Goal: Go to known website: Go to known website

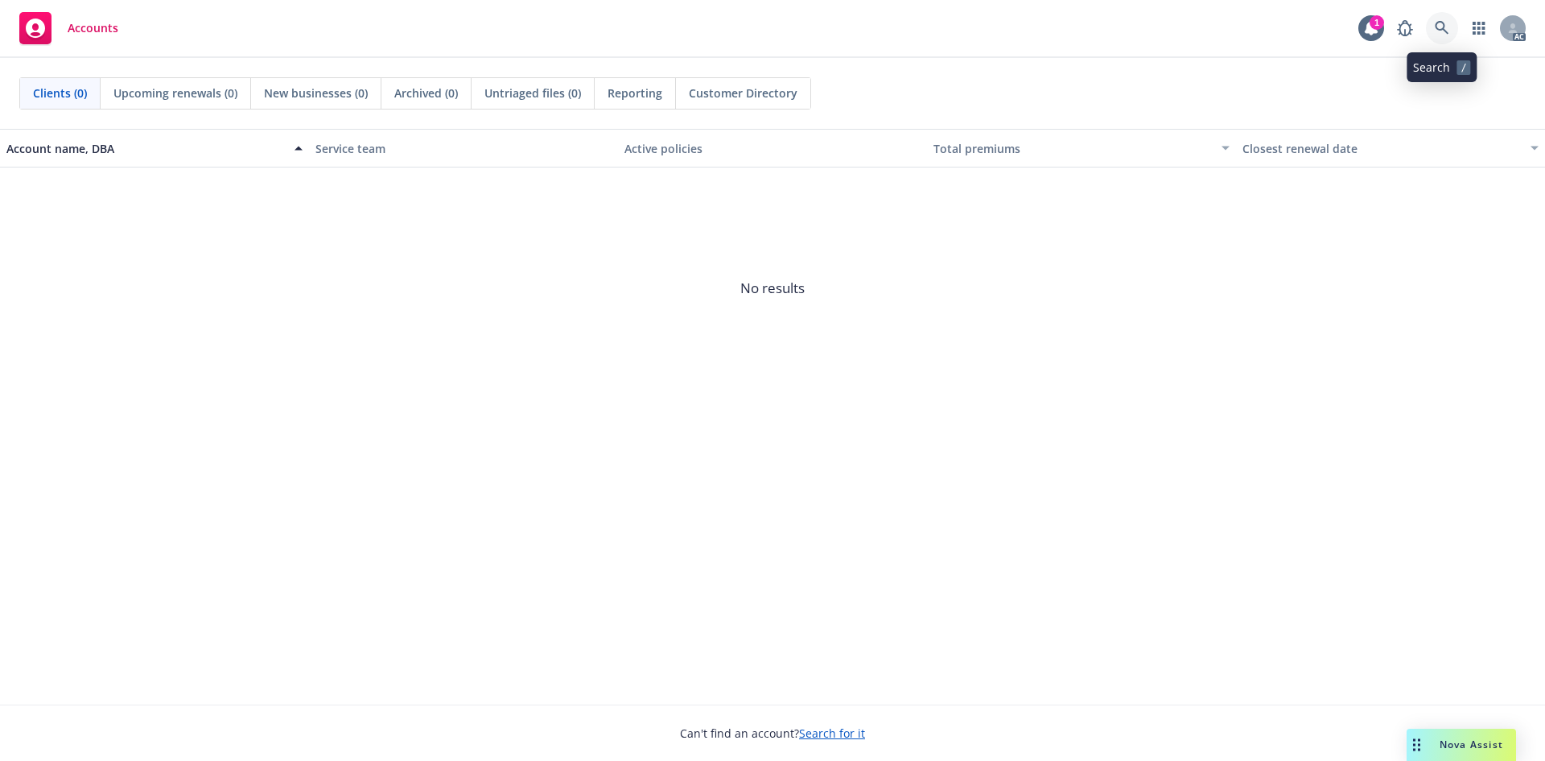
click at [1445, 25] on icon at bounding box center [1442, 28] width 14 height 14
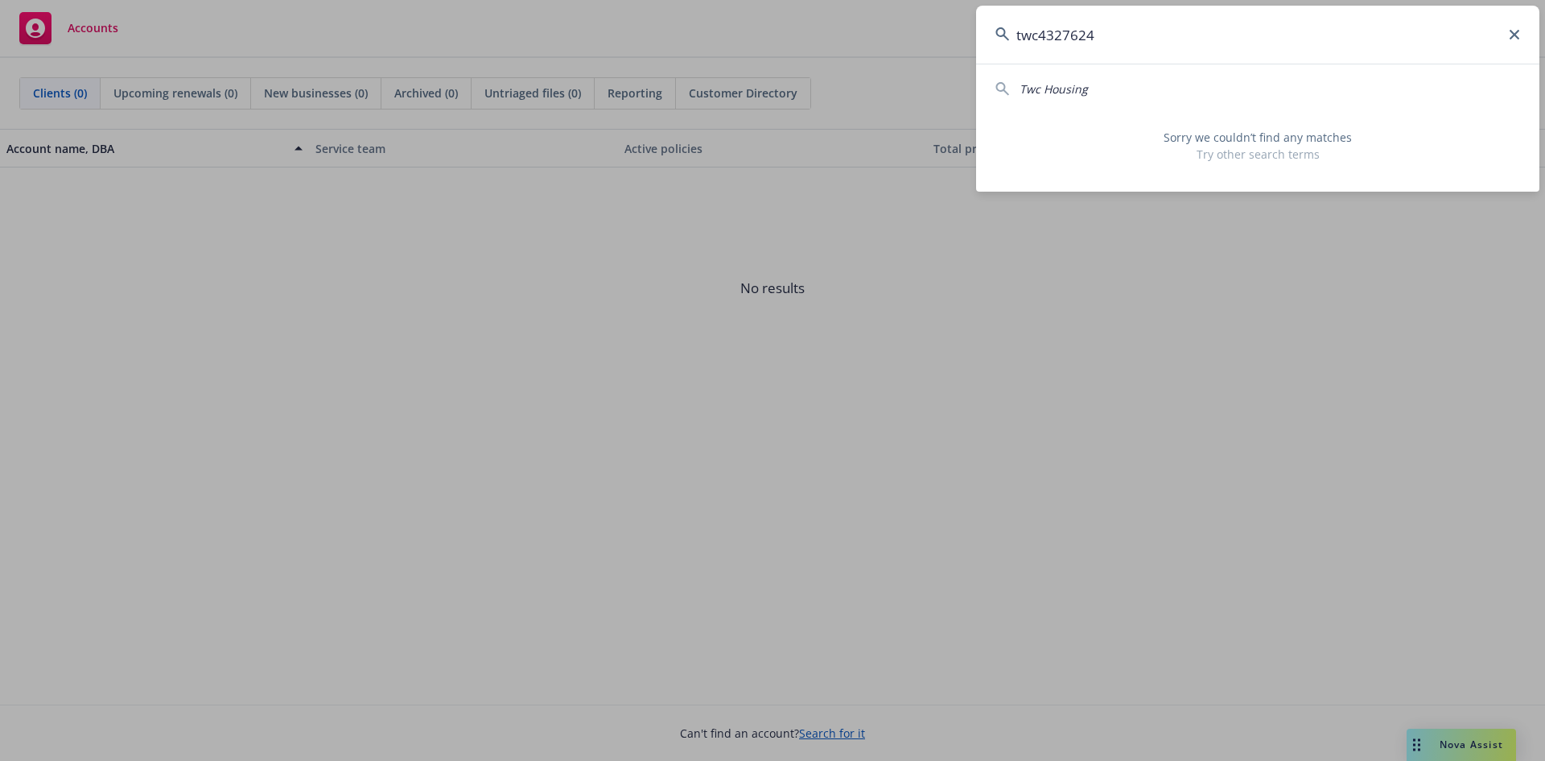
type input "twc4327624"
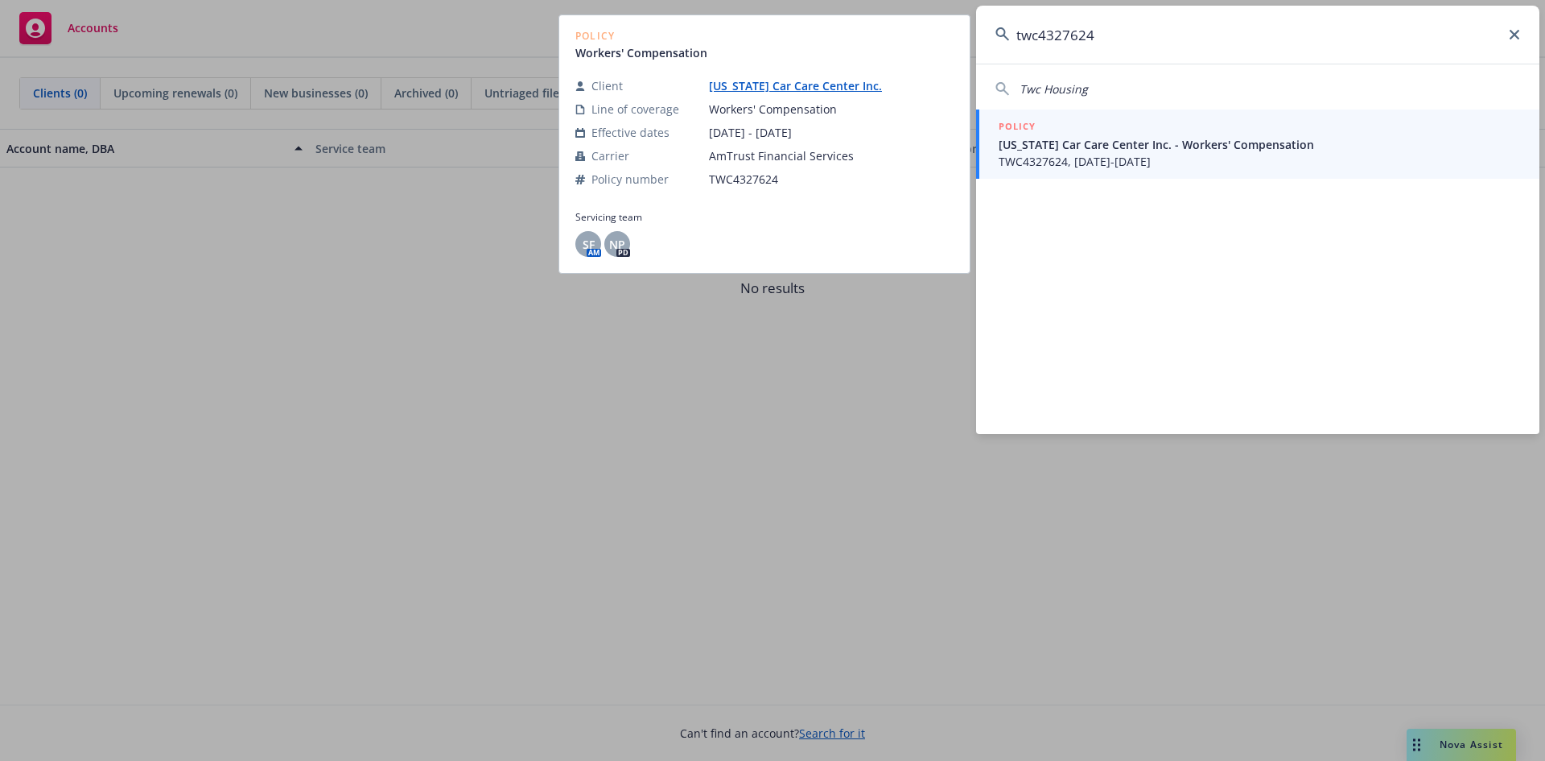
click at [1095, 159] on span "TWC4327624, [DATE]-[DATE]" at bounding box center [1260, 161] width 522 height 17
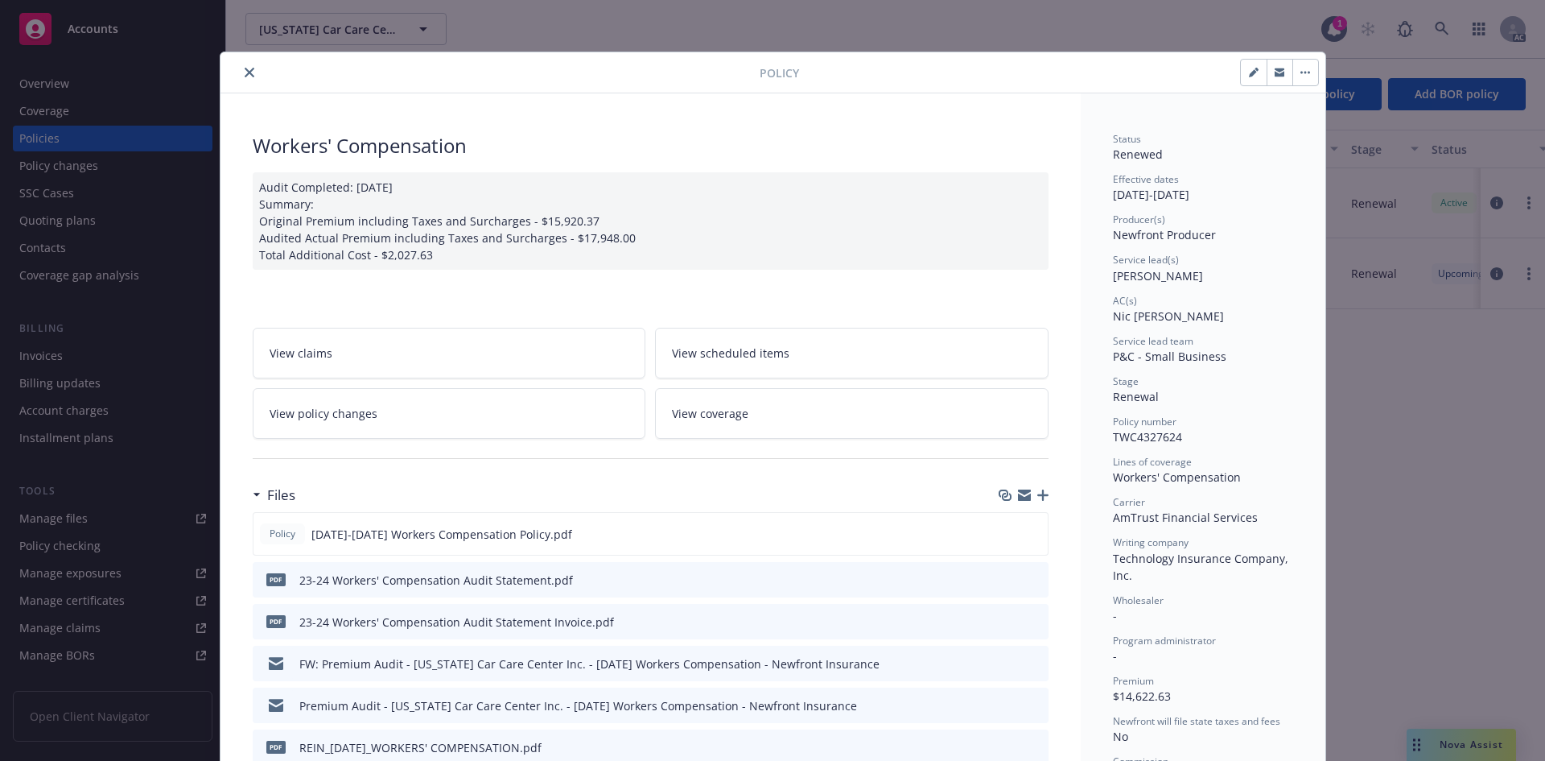
click at [1147, 271] on span "[PERSON_NAME]" at bounding box center [1158, 275] width 90 height 15
click at [240, 72] on button "close" at bounding box center [249, 72] width 19 height 19
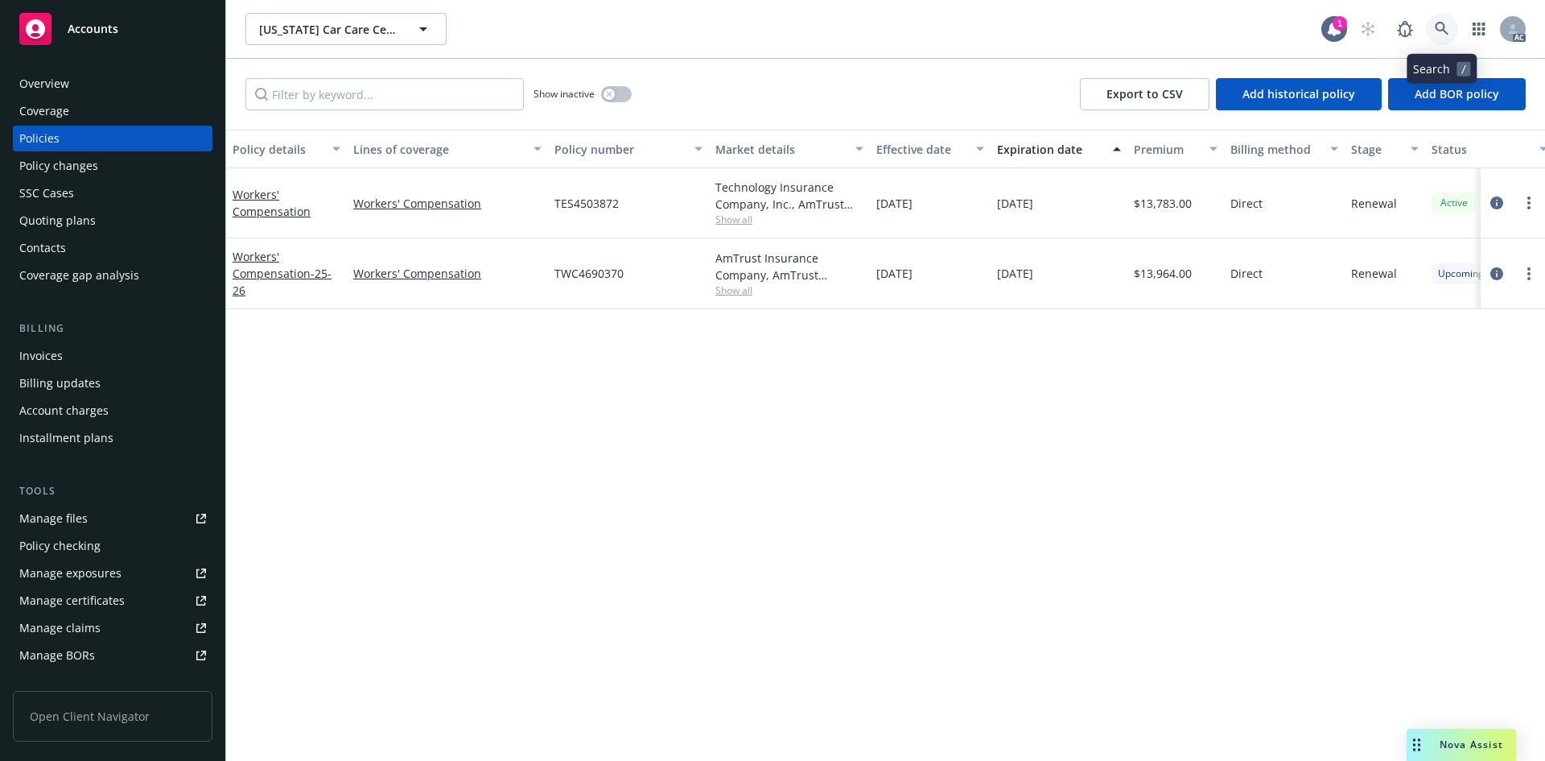
click at [1438, 27] on icon at bounding box center [1442, 29] width 14 height 14
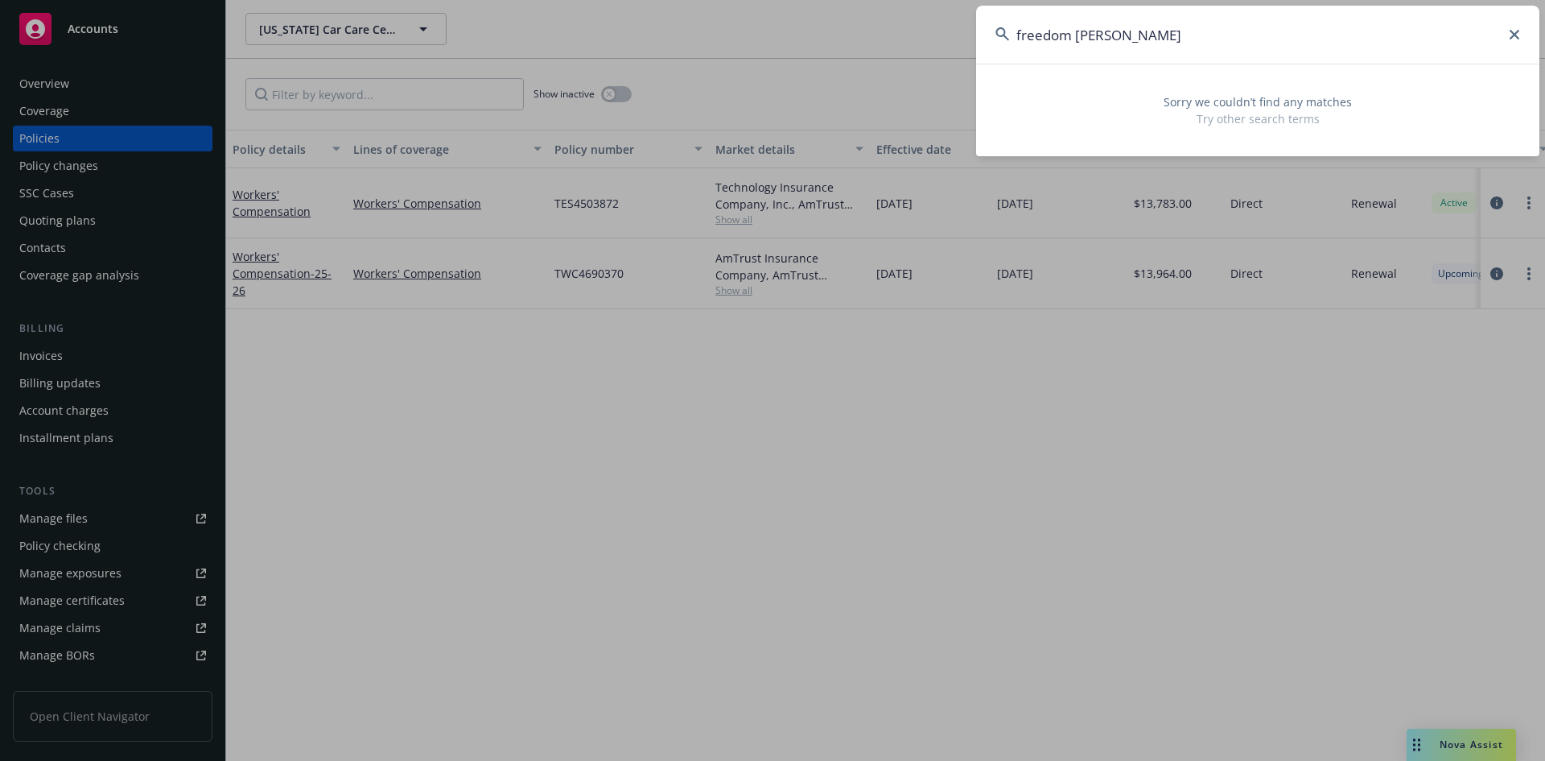
type input "freedom Mortage"
click at [1167, 51] on input "freedom Mortage" at bounding box center [1257, 35] width 563 height 58
drag, startPoint x: 967, startPoint y: 52, endPoint x: 1113, endPoint y: 23, distance: 149.3
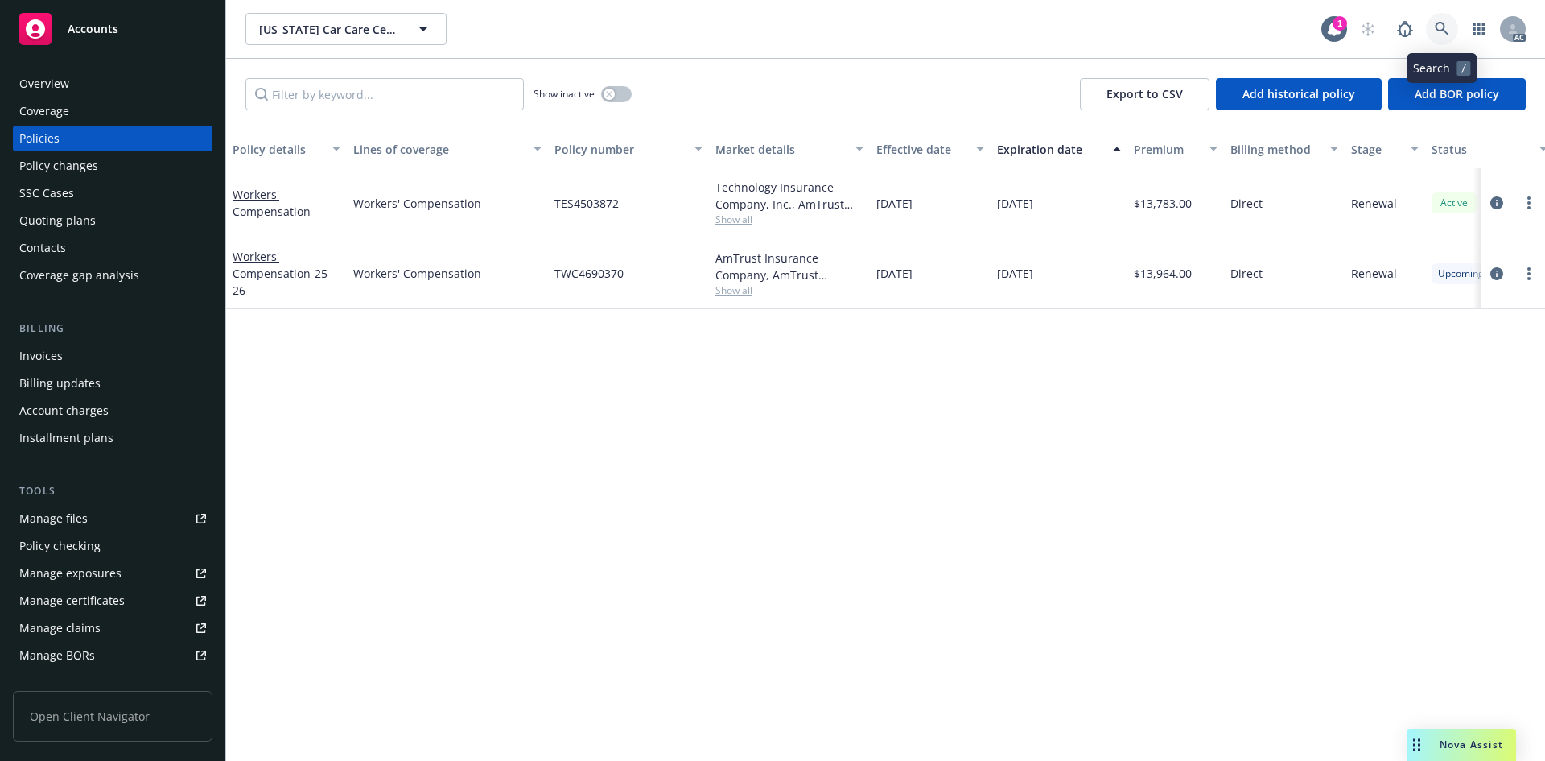
click at [1430, 28] on link at bounding box center [1442, 29] width 32 height 32
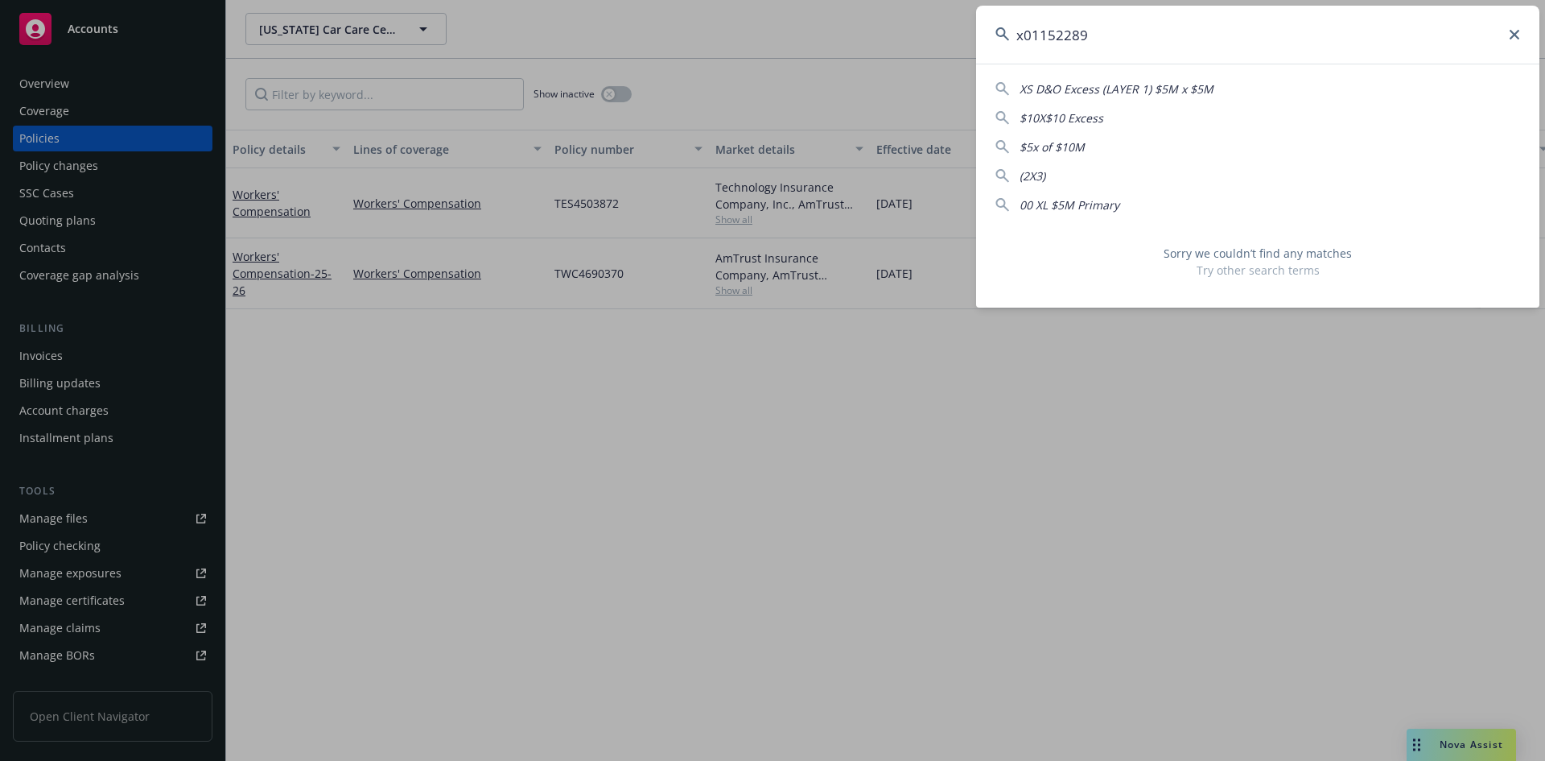
drag, startPoint x: 1227, startPoint y: 46, endPoint x: 745, endPoint y: -23, distance: 486.9
click at [745, 0] on html "Accounts Overview Coverage Policies Policy changes SSC Cases Quoting plans Cont…" at bounding box center [772, 380] width 1545 height 761
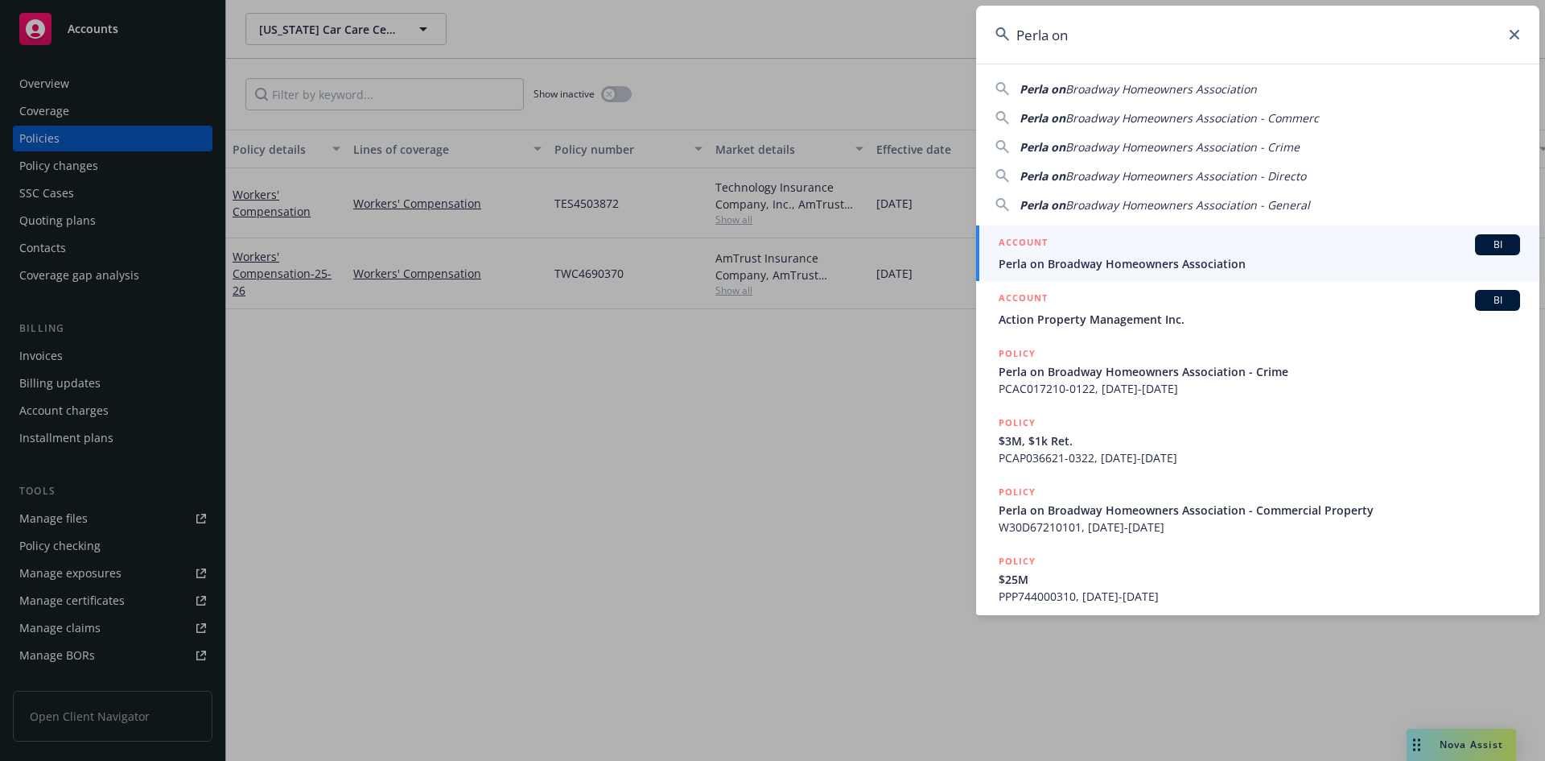
click at [1138, 117] on span "Broadway Homeowners Association - Commerc" at bounding box center [1193, 117] width 254 height 15
type input "Perla on Broadway Homeowners Association - Commerc"
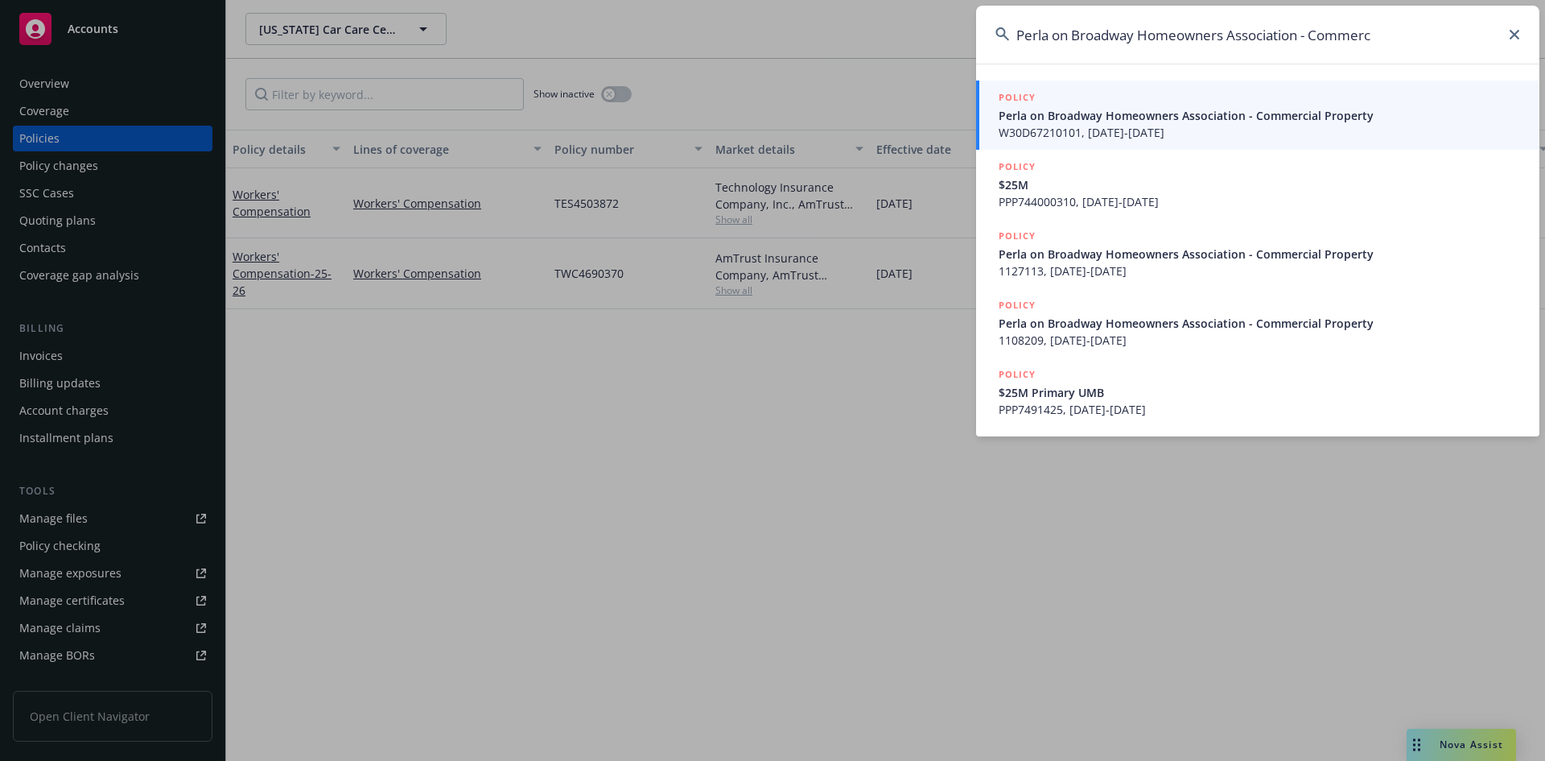
click at [1123, 117] on span "Perla on Broadway Homeowners Association - Commercial Property" at bounding box center [1260, 115] width 522 height 17
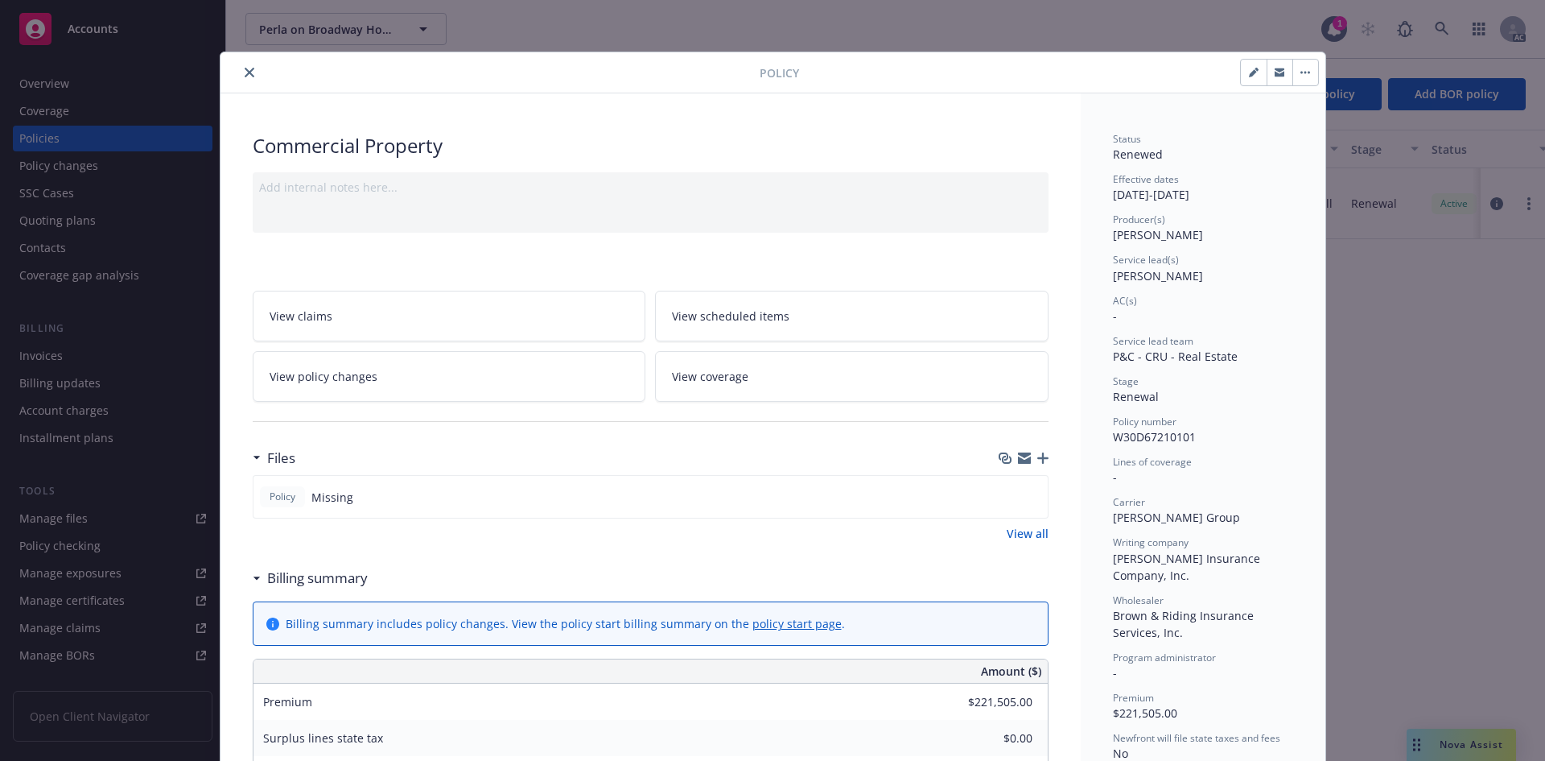
click at [600, 198] on div "Add internal notes here..." at bounding box center [651, 202] width 796 height 60
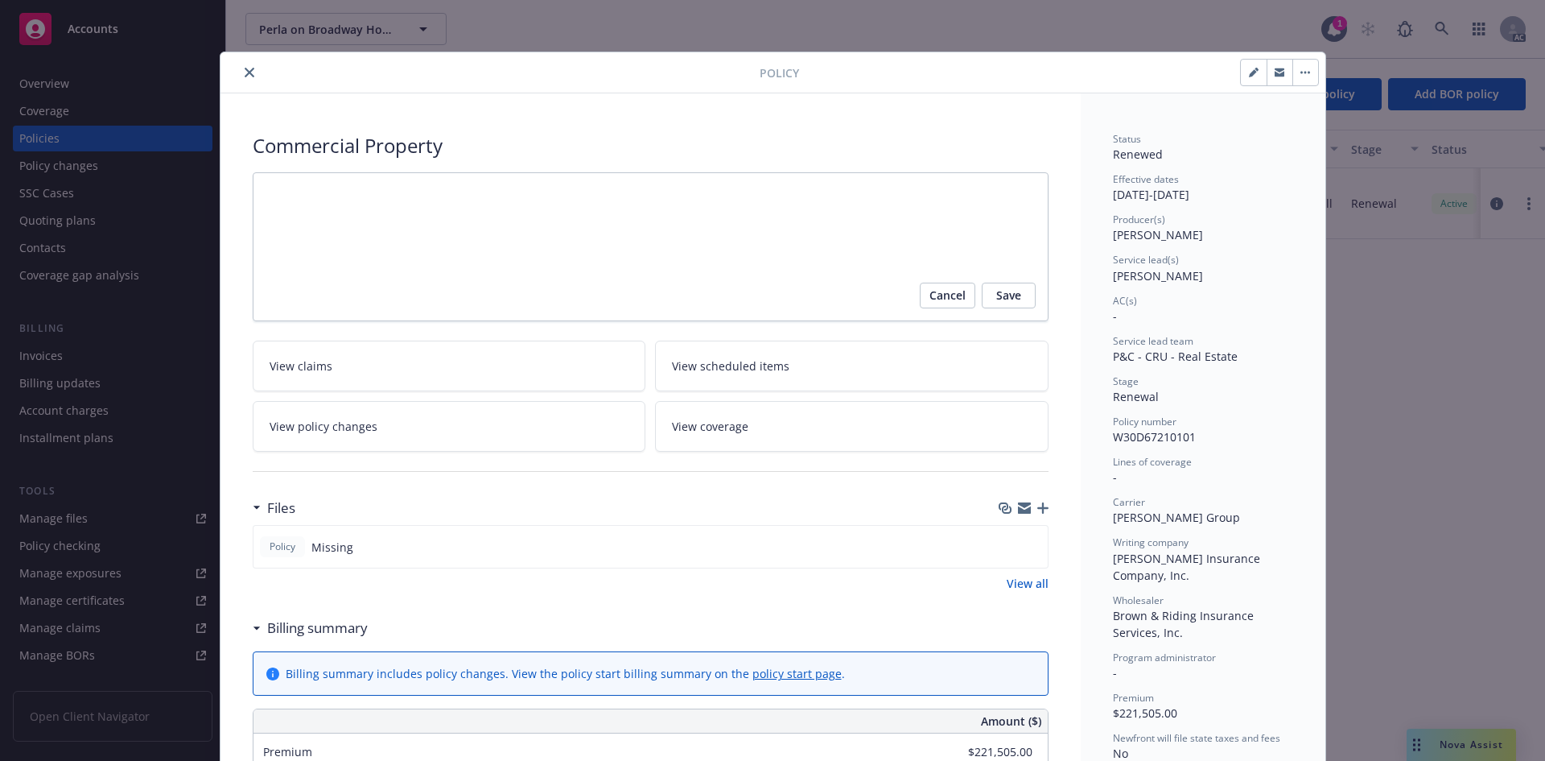
click at [245, 68] on icon "close" at bounding box center [250, 73] width 10 height 10
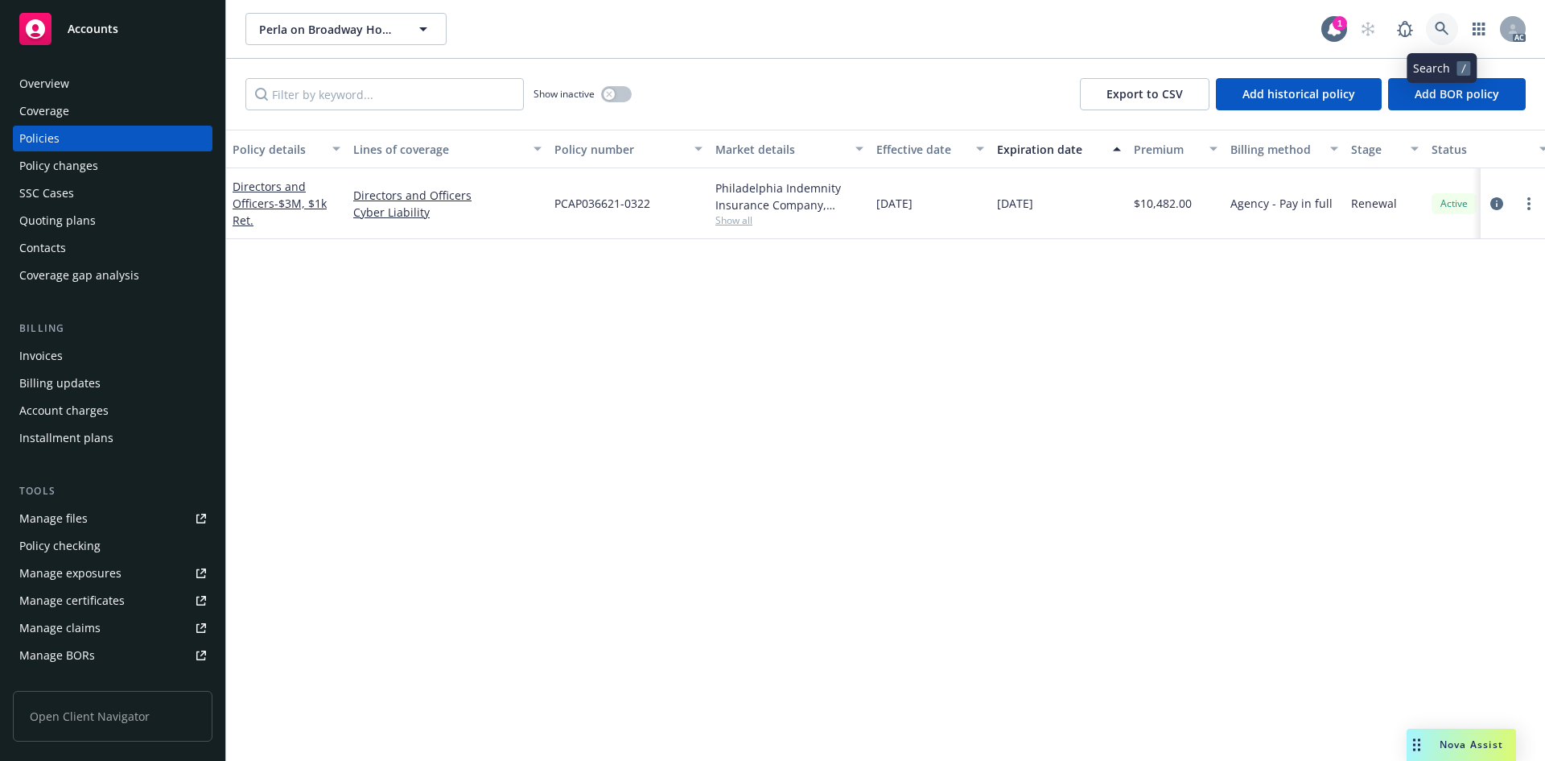
click at [1437, 30] on icon at bounding box center [1442, 29] width 14 height 14
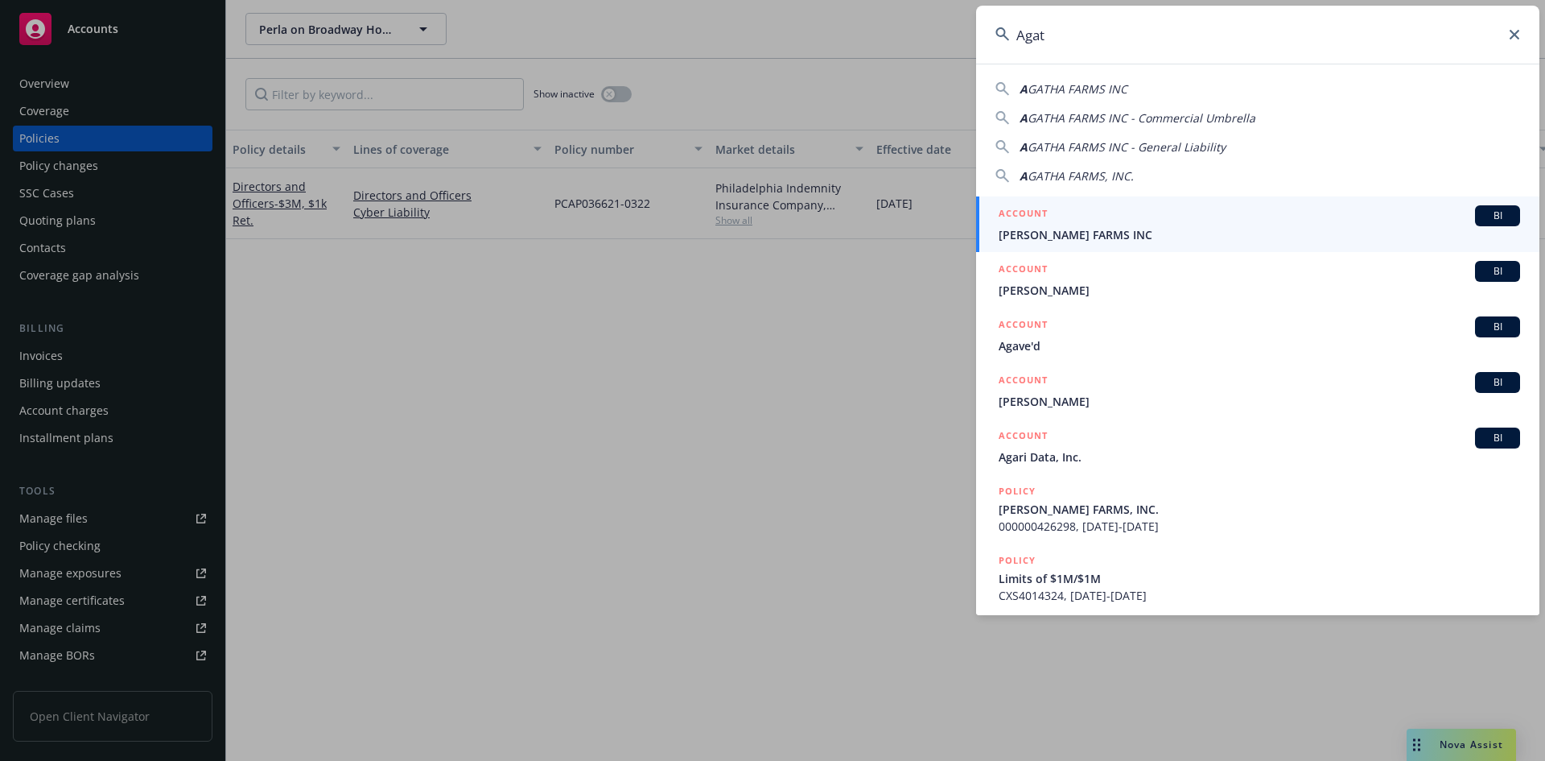
type input "Agato"
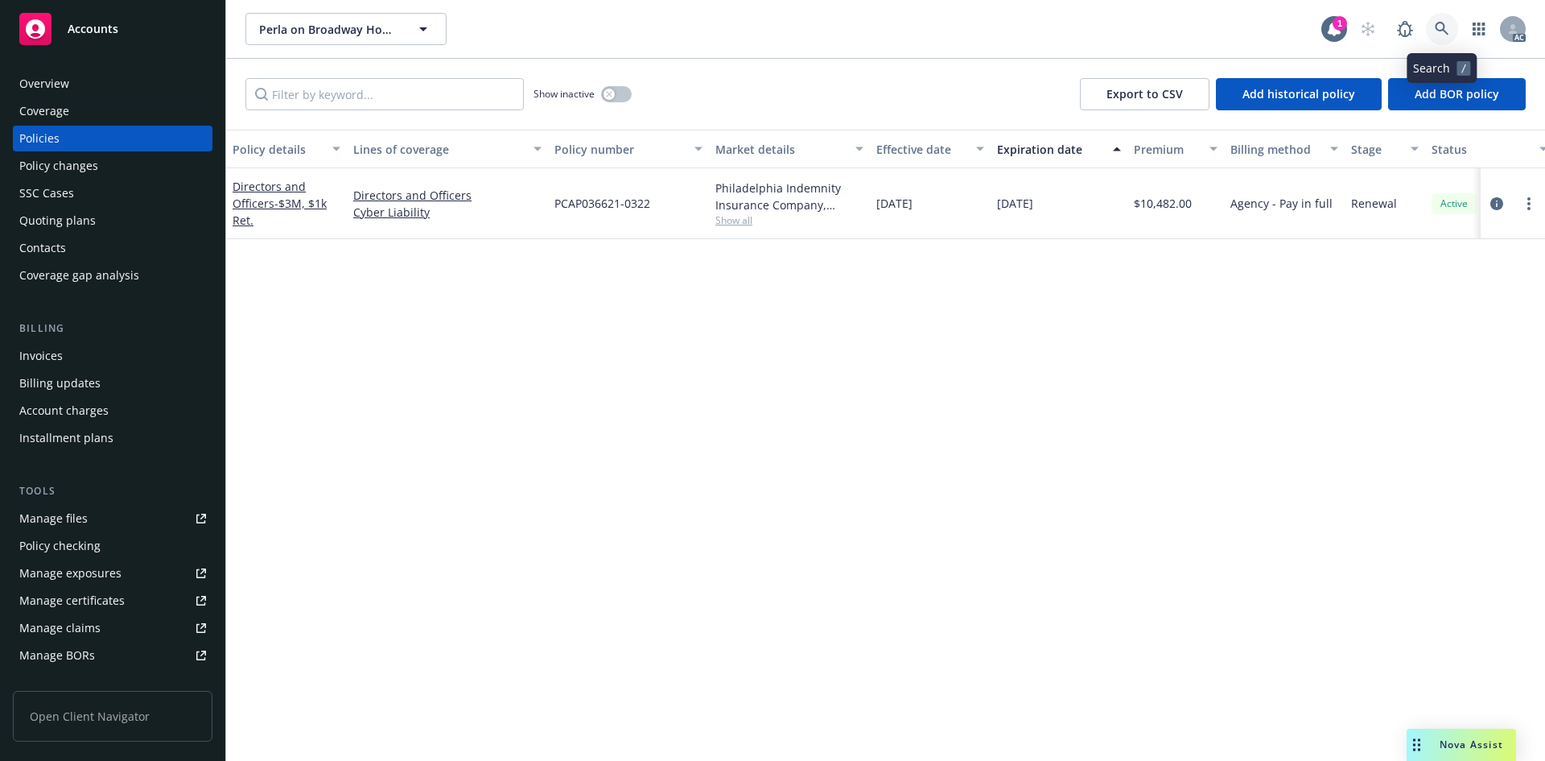
click at [1444, 31] on icon at bounding box center [1442, 29] width 14 height 14
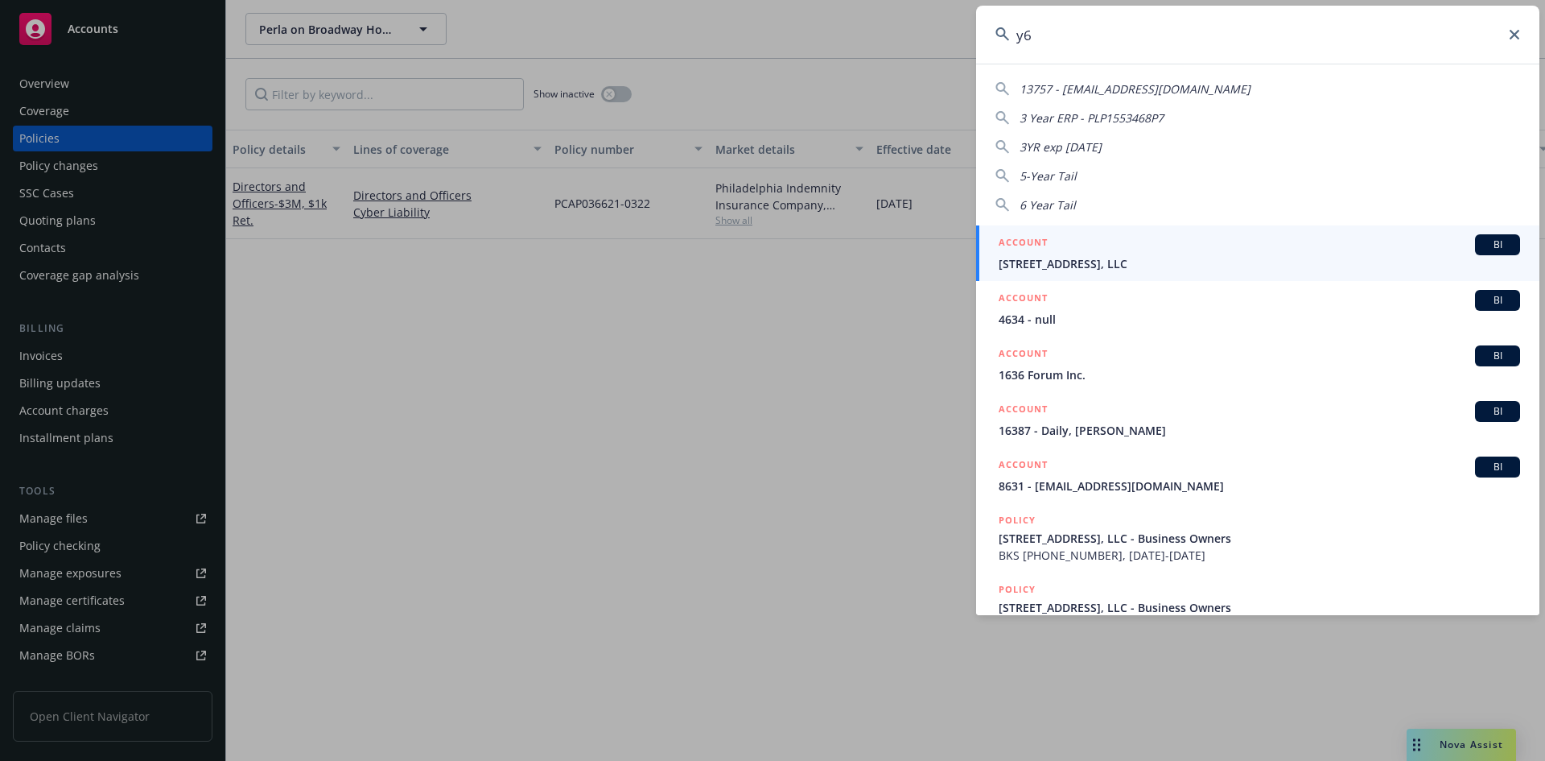
type input "y"
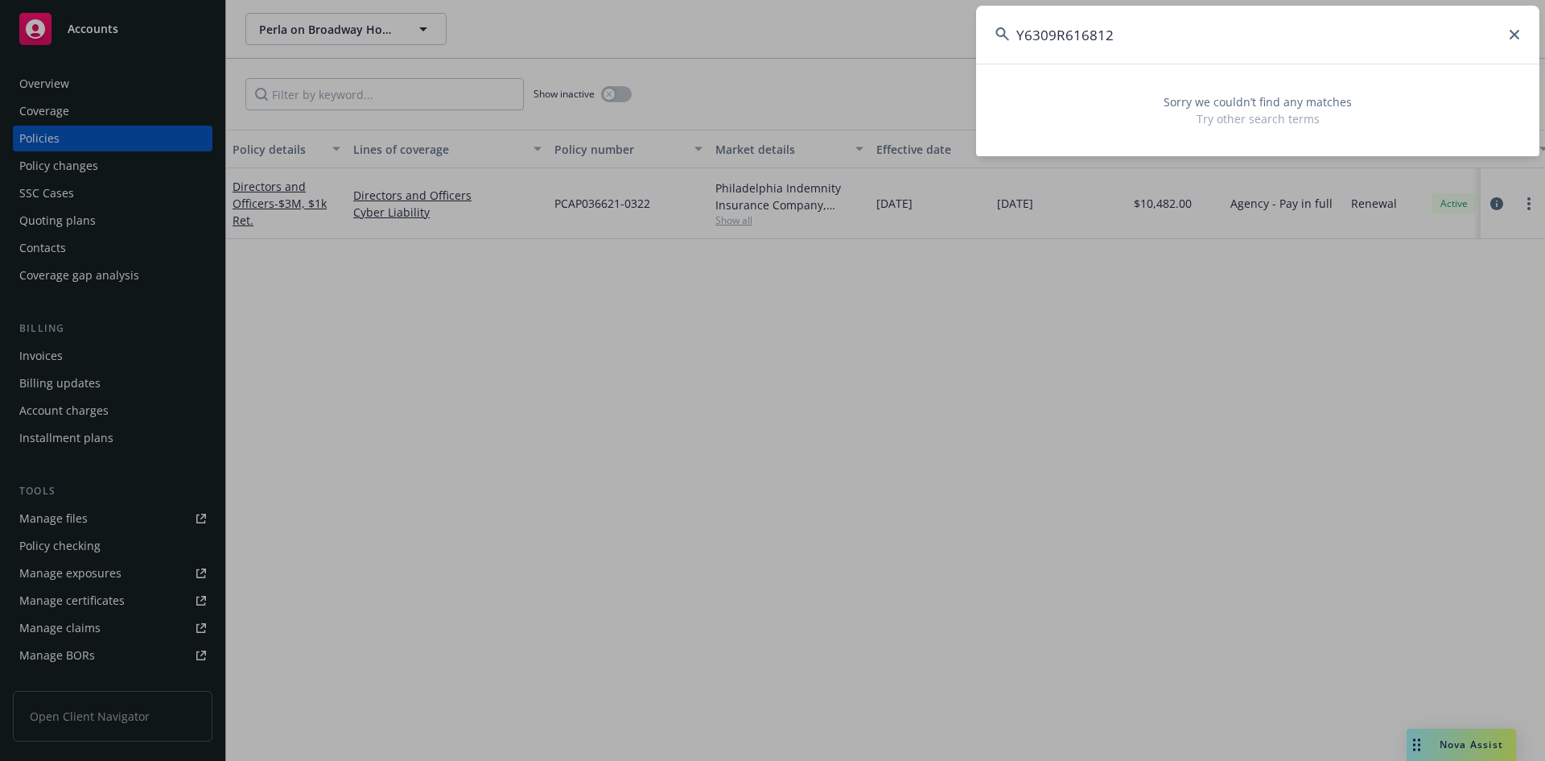
drag, startPoint x: 1079, startPoint y: 42, endPoint x: 1019, endPoint y: 42, distance: 60.4
click at [1019, 42] on input "Y6309R616812" at bounding box center [1257, 35] width 563 height 58
type input "U"
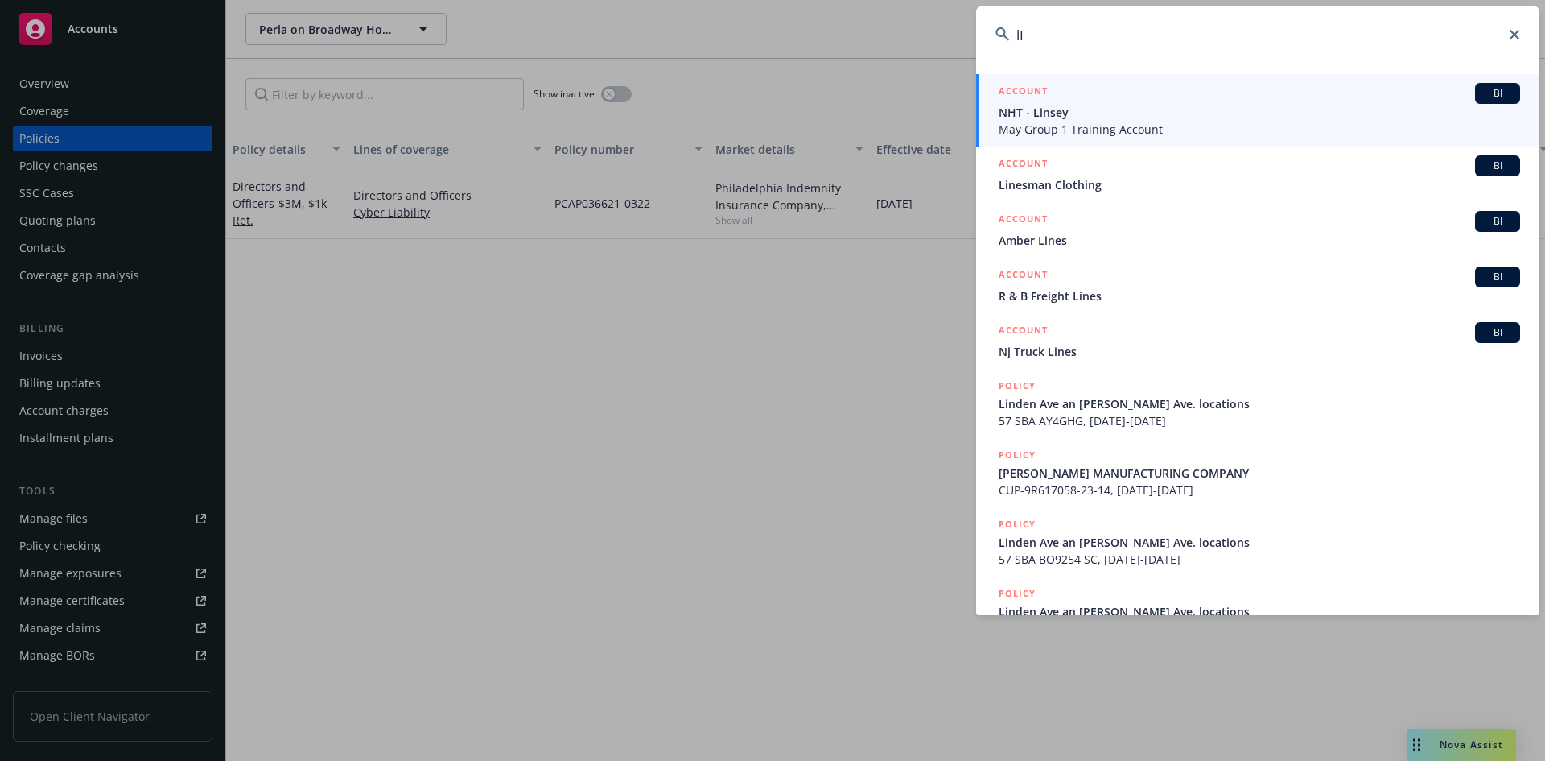
type input "l"
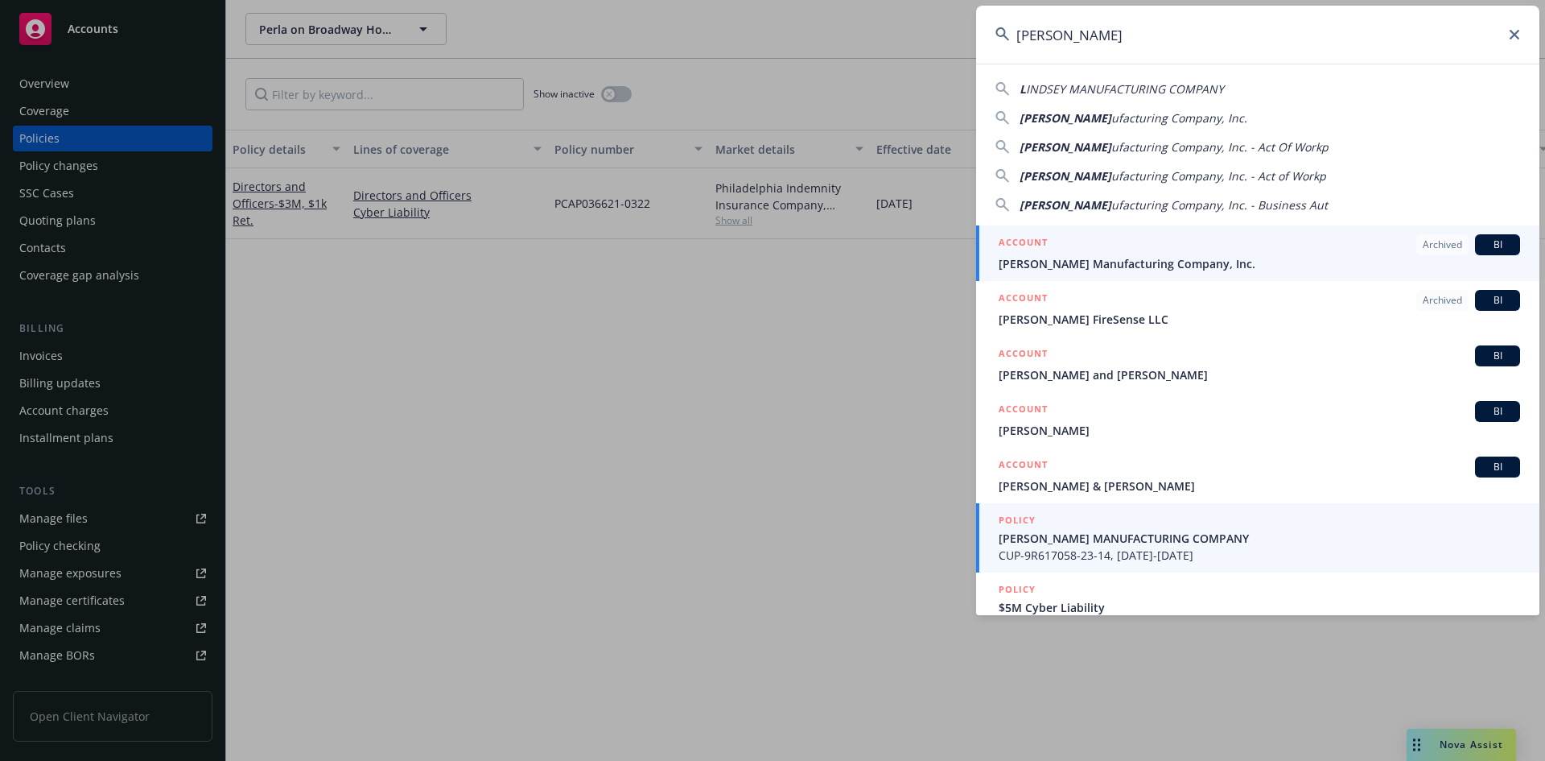
type input "[PERSON_NAME]"
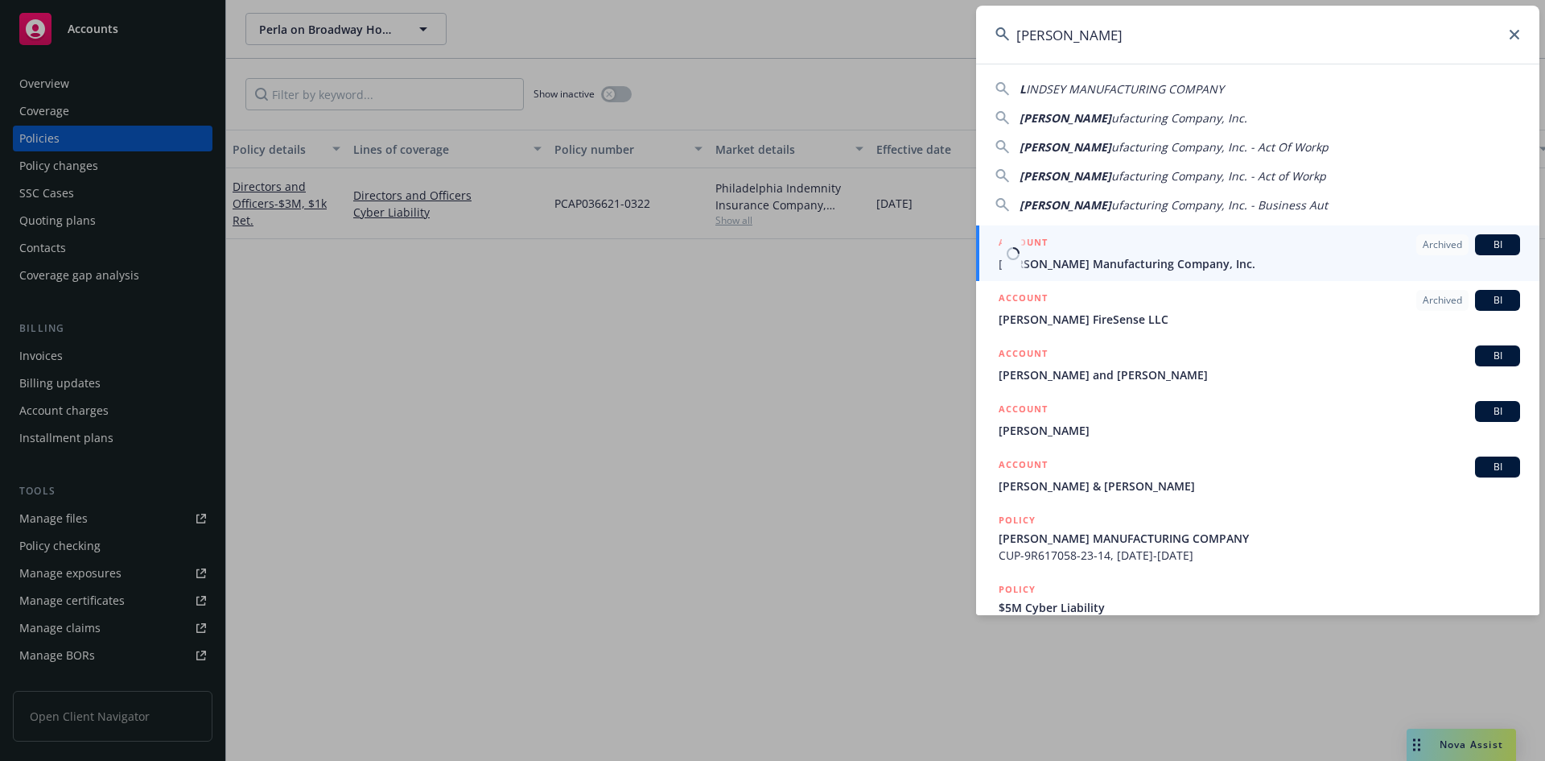
click at [1086, 258] on span "[PERSON_NAME] Manufacturing Company, Inc." at bounding box center [1260, 263] width 522 height 17
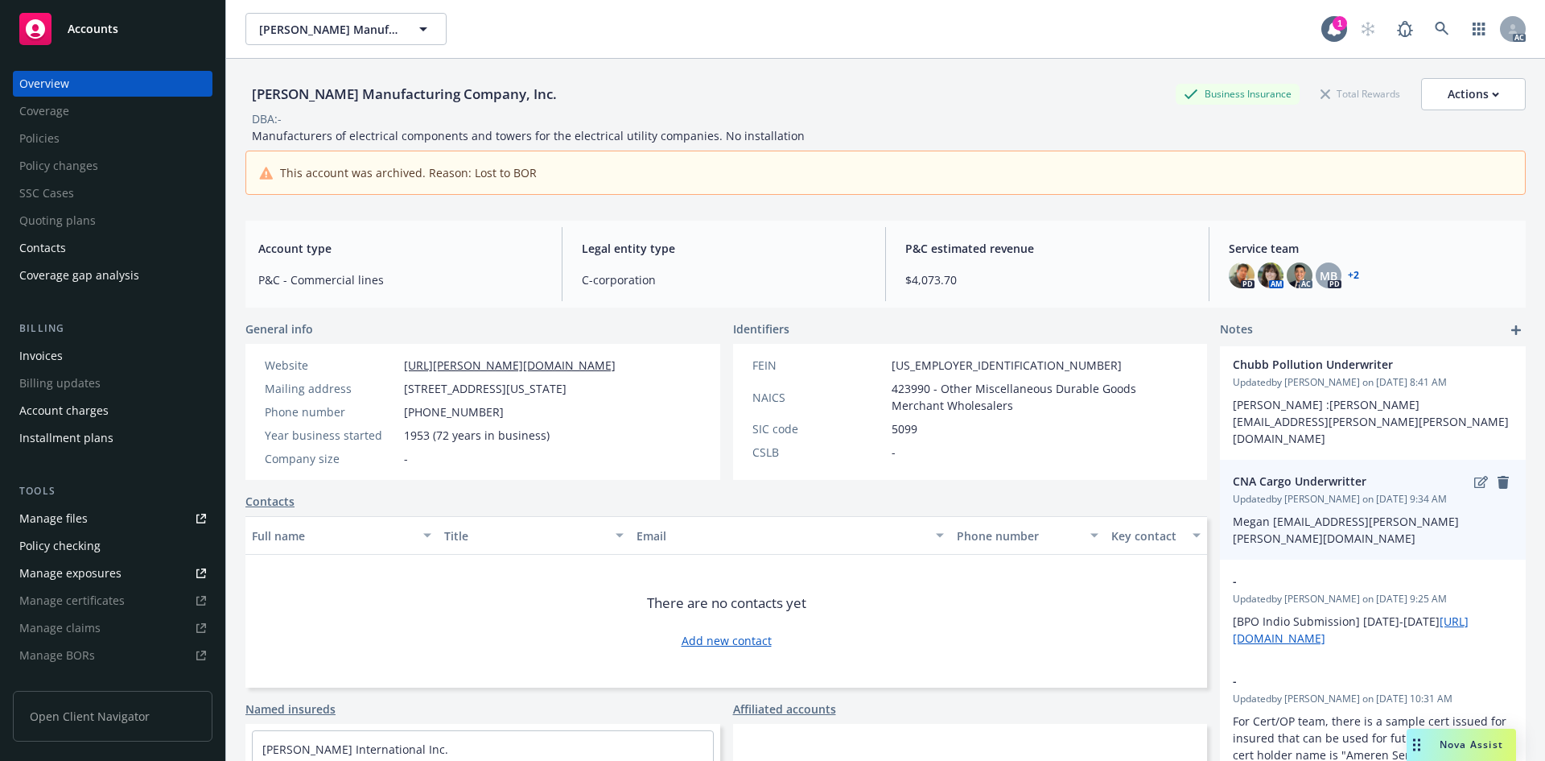
scroll to position [470, 0]
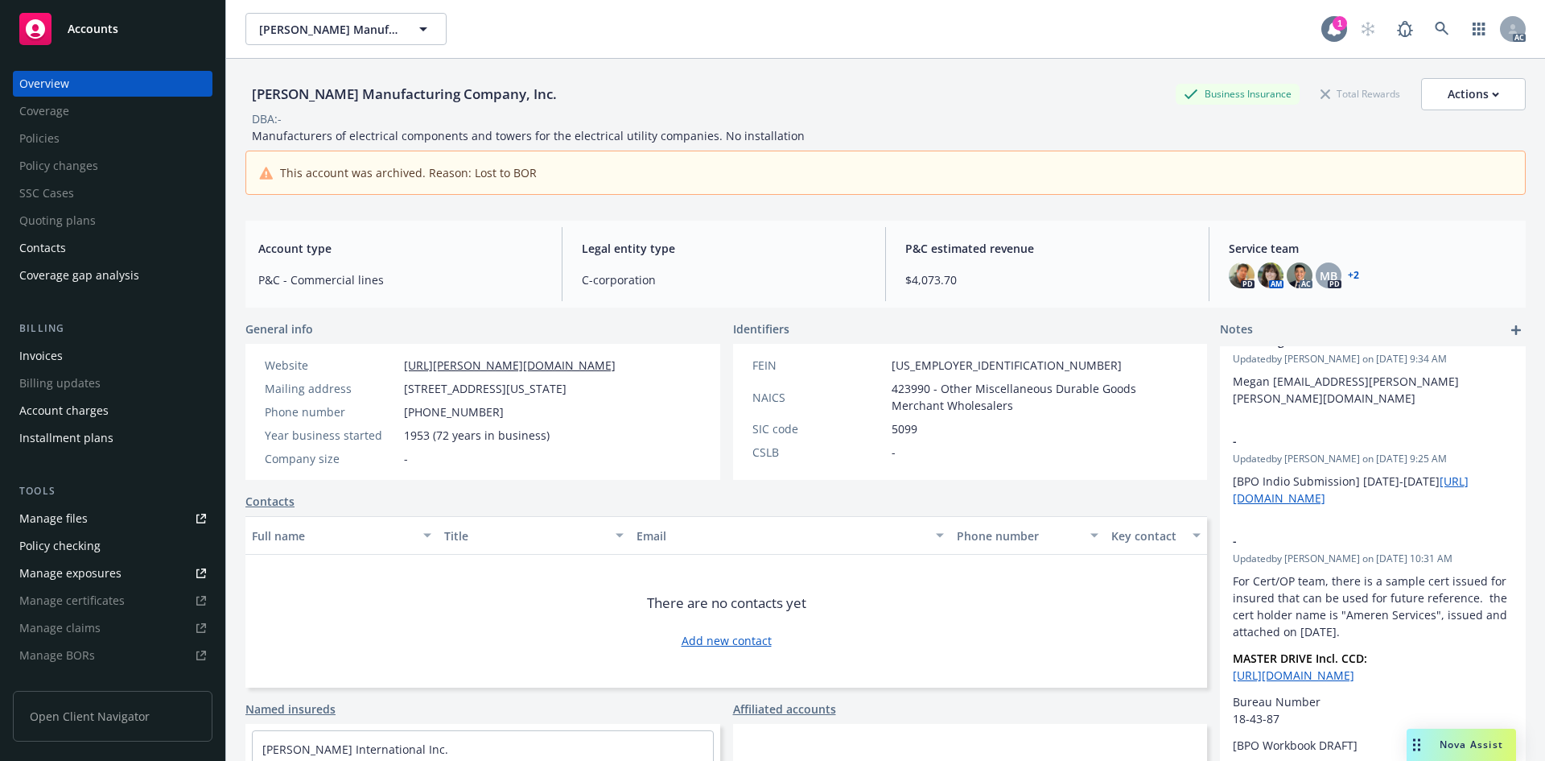
click at [1326, 25] on icon at bounding box center [1334, 29] width 16 height 16
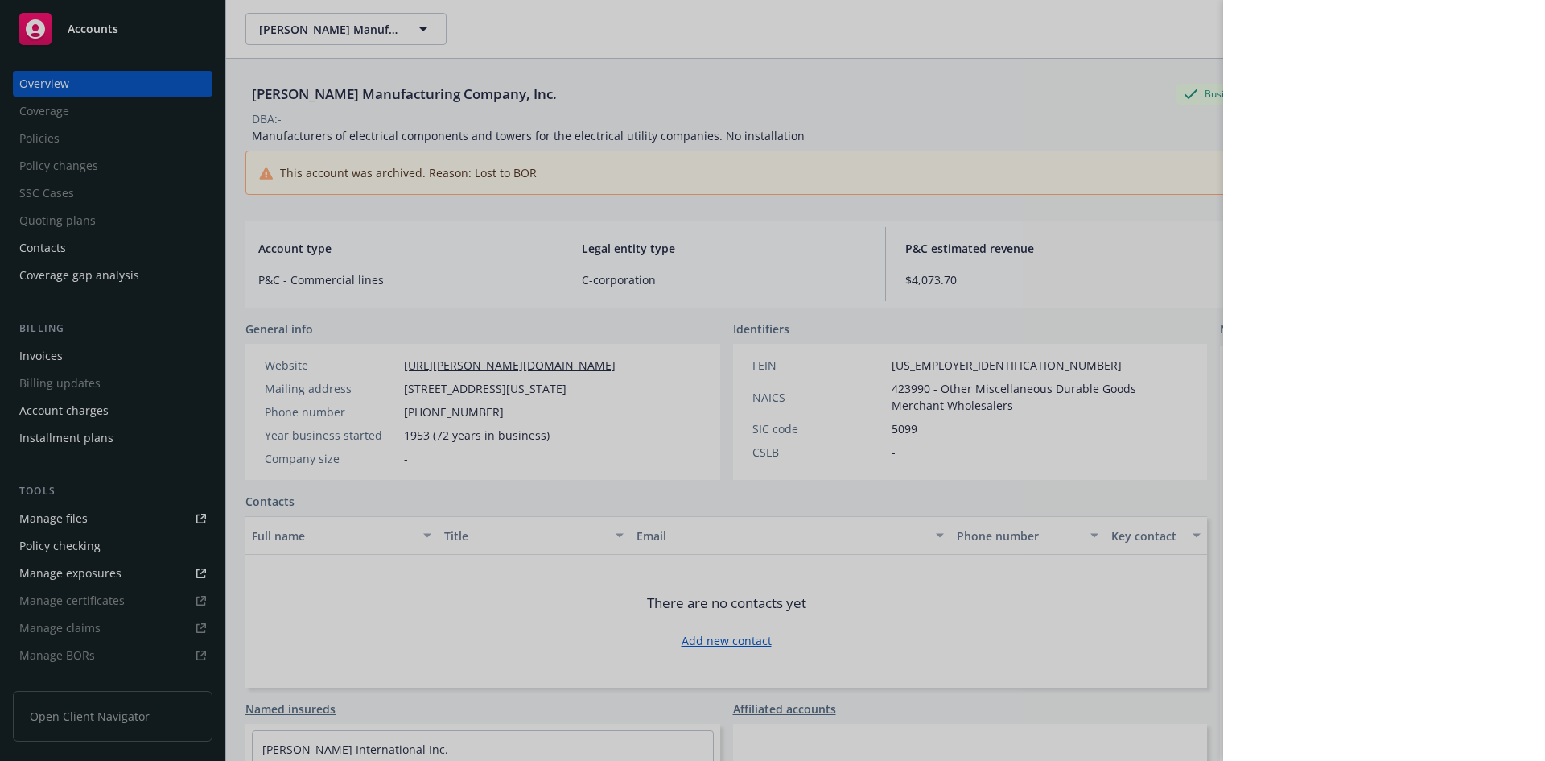
click at [1047, 130] on div at bounding box center [772, 380] width 1545 height 761
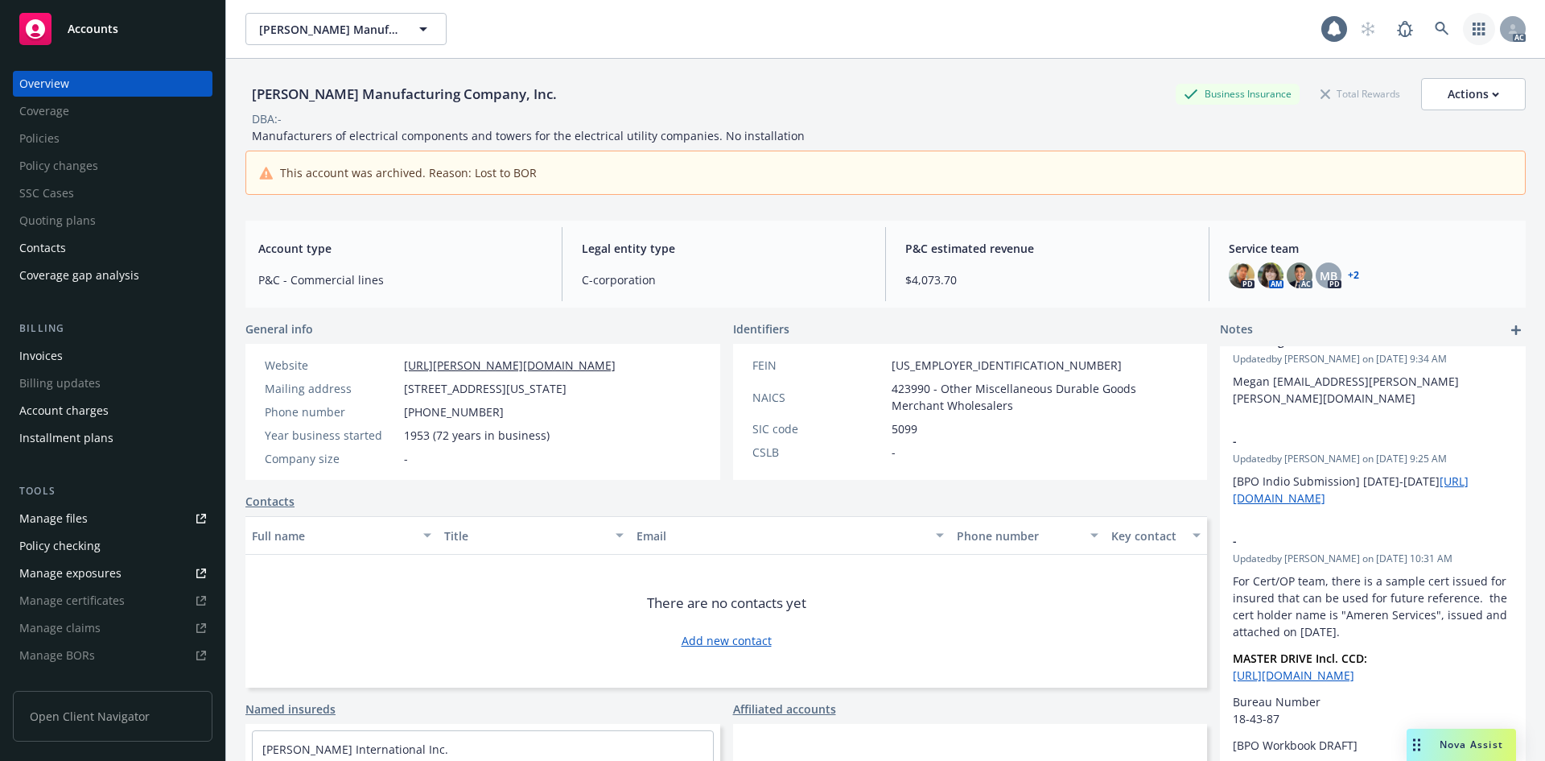
click at [1473, 31] on icon "button" at bounding box center [1479, 29] width 13 height 13
click at [1117, 31] on div "[PERSON_NAME] Manufacturing Company, Inc. [PERSON_NAME] Manufacturing Company, …" at bounding box center [783, 29] width 1076 height 32
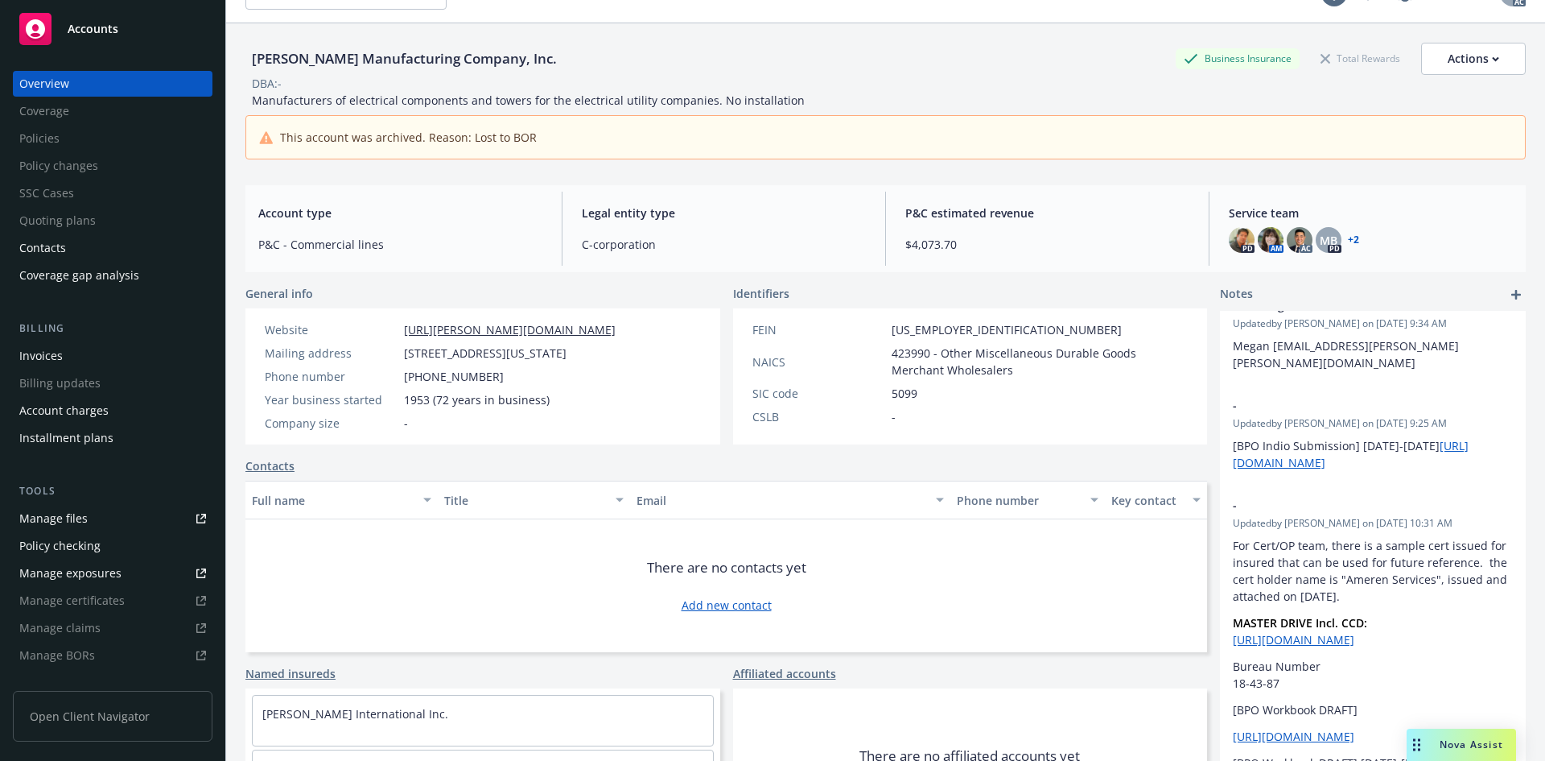
scroll to position [0, 0]
